Goal: Information Seeking & Learning: Learn about a topic

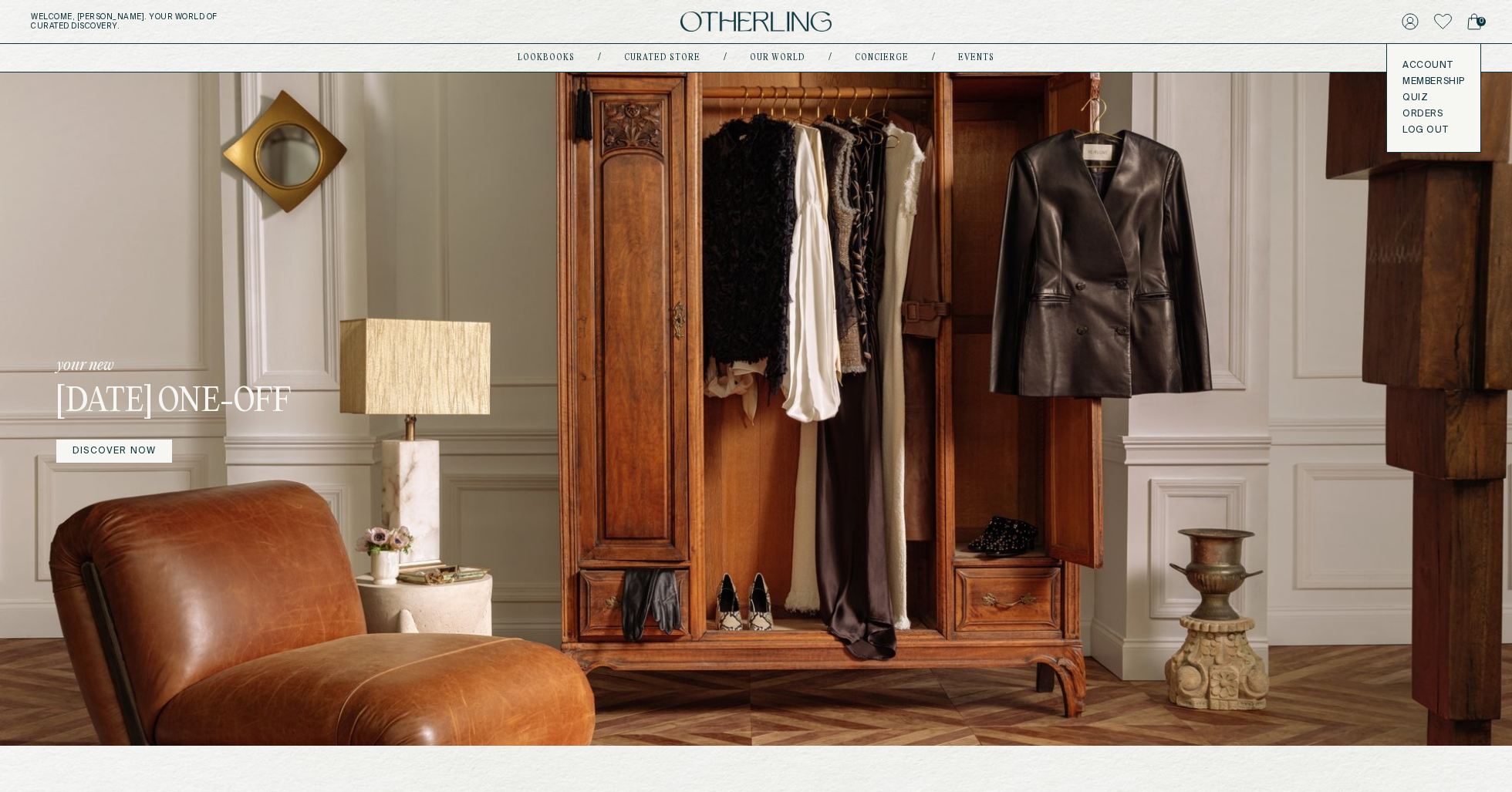
click at [1428, 134] on button "LOG OUT" at bounding box center [1424, 130] width 46 height 13
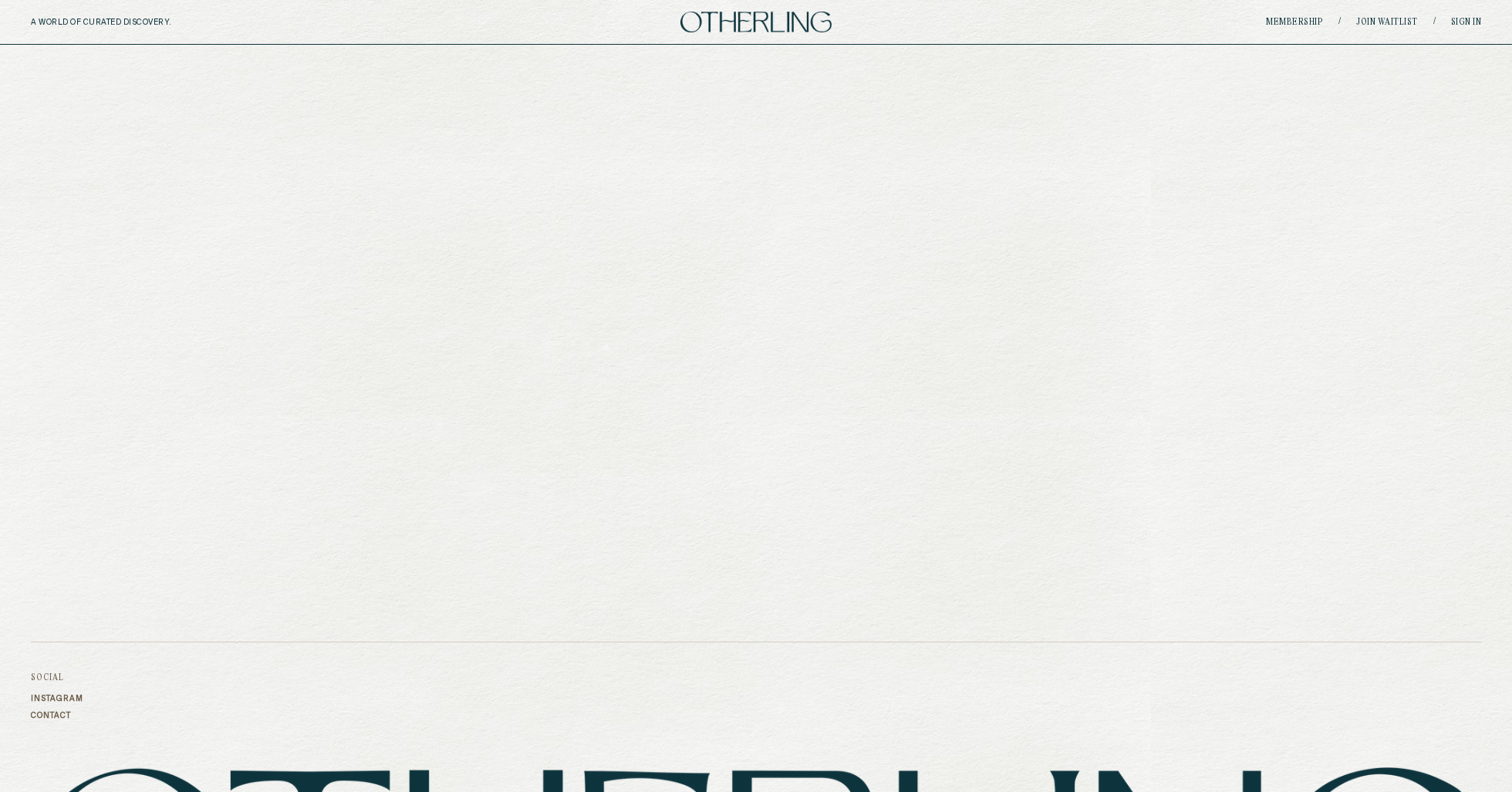
type input "**********"
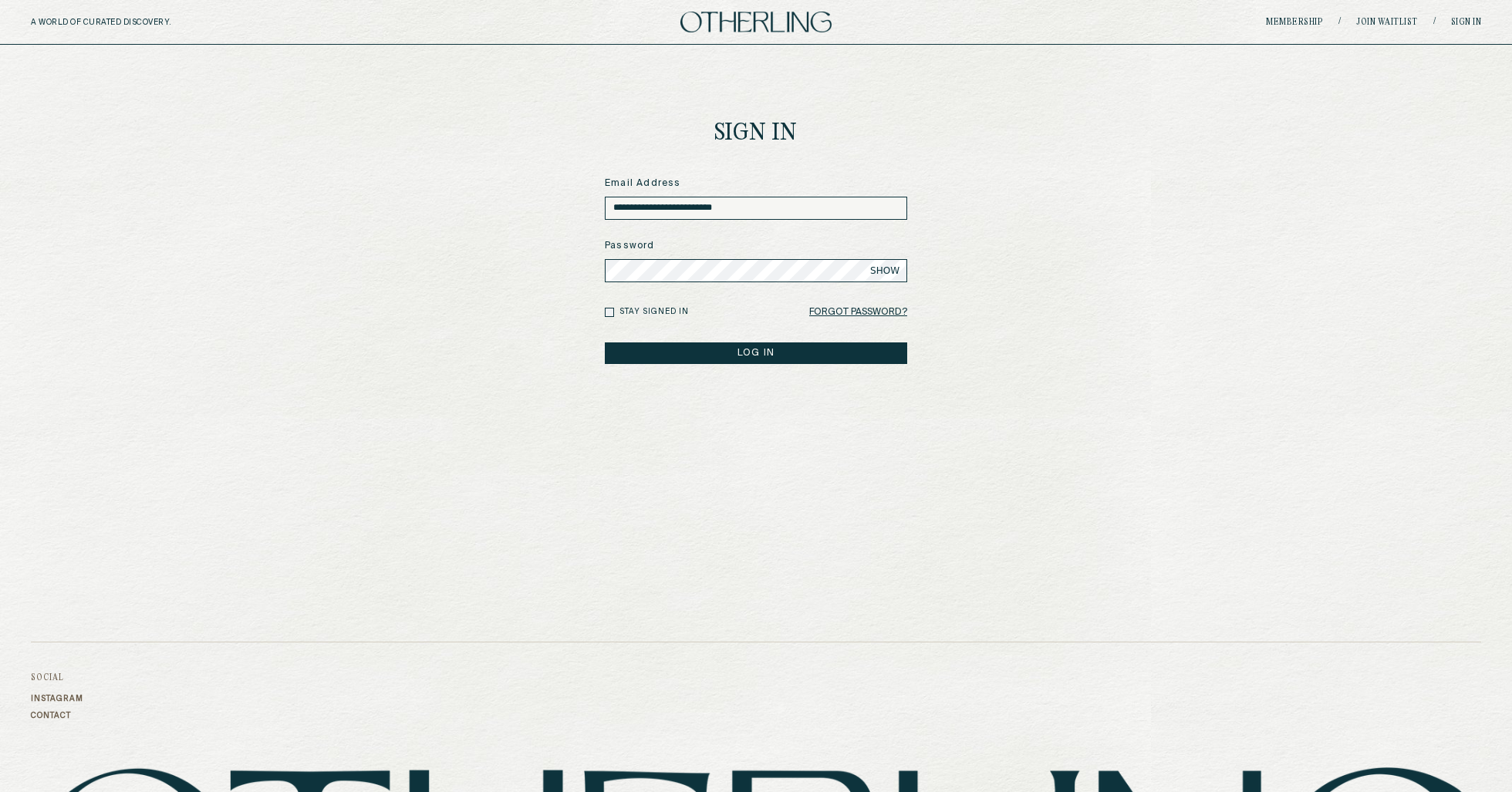
click at [1282, 29] on div "A WORLD OF CURATED DISCOVERY. Membership / Join waitlist / Sign in" at bounding box center [756, 22] width 1512 height 45
click at [1289, 22] on link "Membership" at bounding box center [1294, 22] width 57 height 10
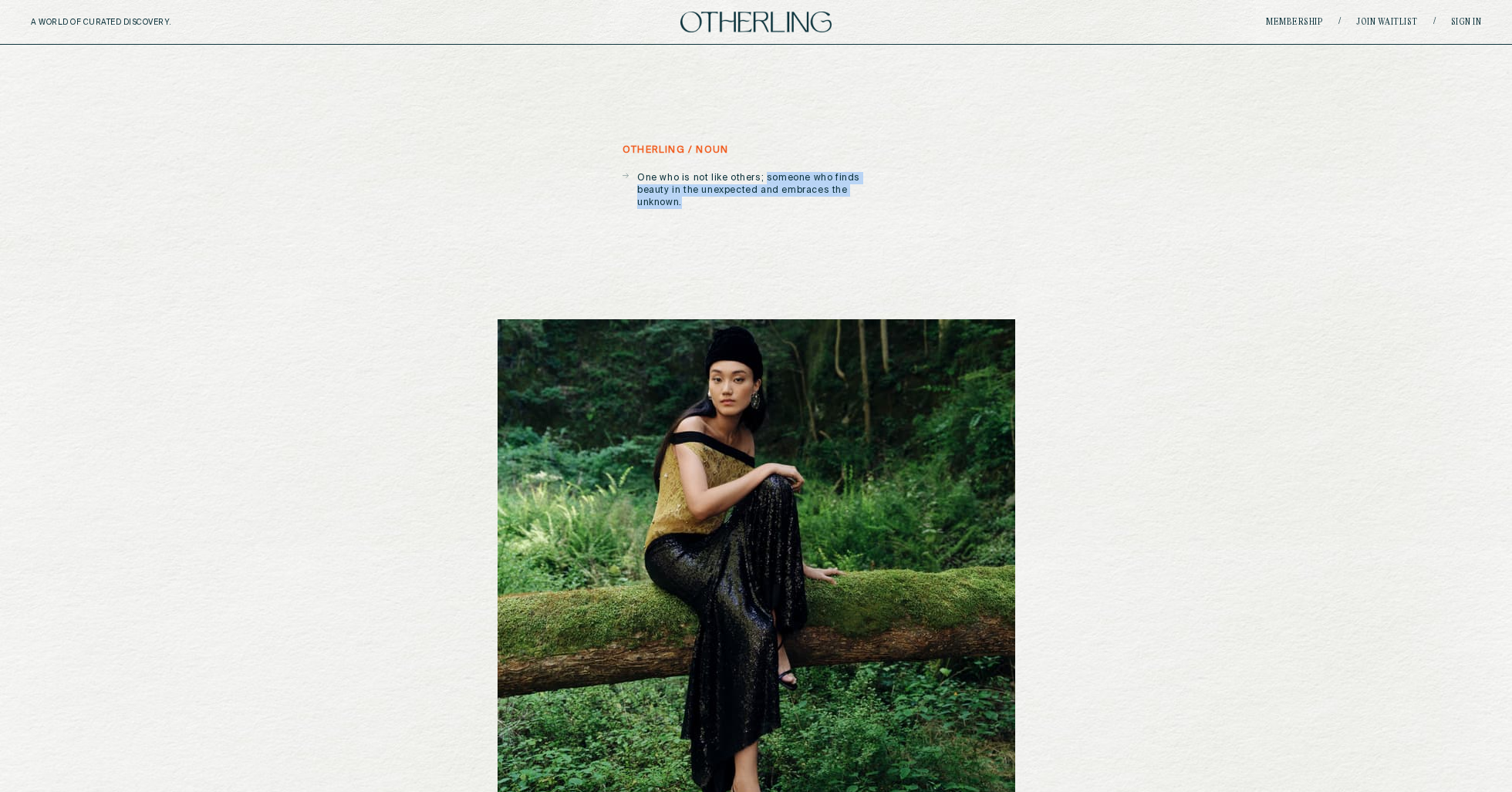
drag, startPoint x: 765, startPoint y: 177, endPoint x: 864, endPoint y: 191, distance: 100.0
click at [864, 191] on p "One who is not like others; someone who finds beauty in the unexpected and embr…" at bounding box center [763, 191] width 252 height 37
copy p "someone who finds beauty in the unexpected and embraces the unknown."
